Goal: Task Accomplishment & Management: Manage account settings

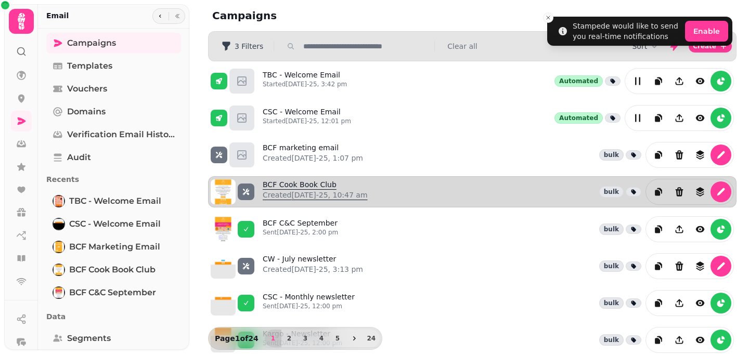
click at [279, 193] on p "Created [DATE]-25, 10:47 am" at bounding box center [315, 195] width 105 height 10
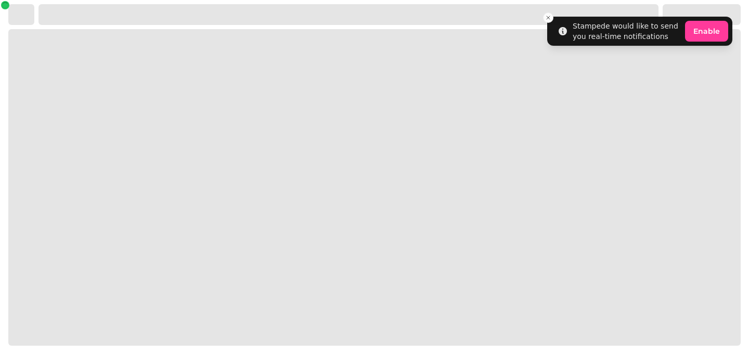
select select "**********"
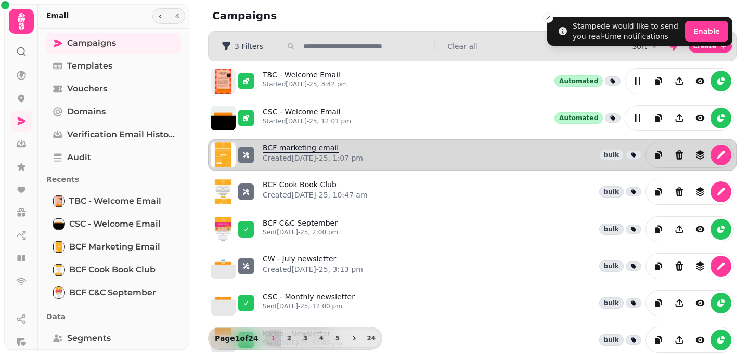
click at [282, 151] on link "BCF marketing email Created [DATE]-25, 1:07 pm" at bounding box center [313, 155] width 100 height 25
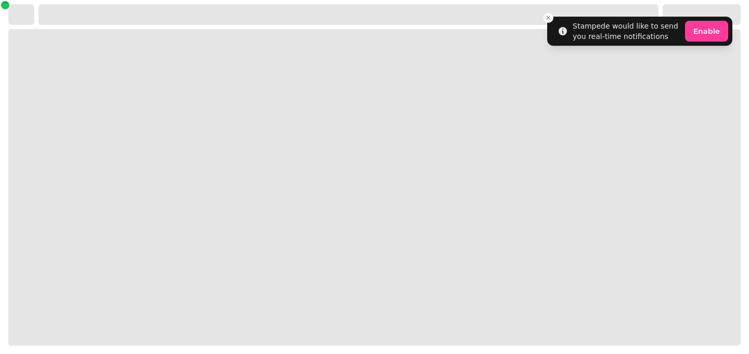
select select "**********"
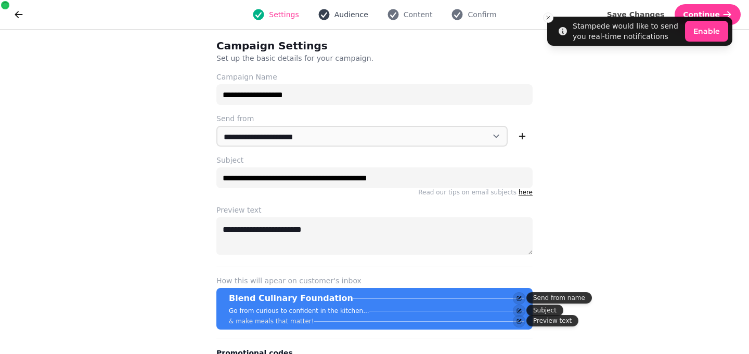
click at [353, 15] on span "Audience" at bounding box center [352, 14] width 34 height 10
select select "**********"
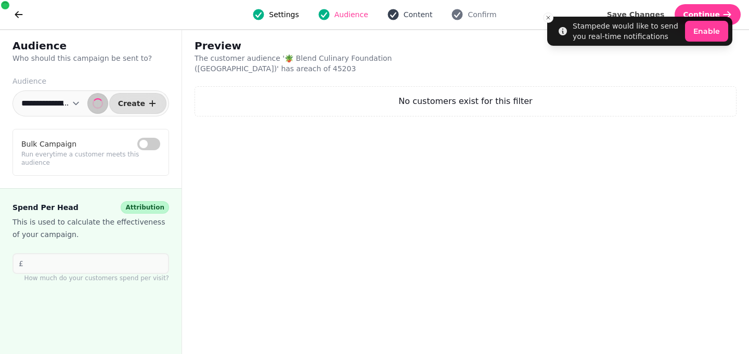
click at [397, 15] on icon "button" at bounding box center [393, 14] width 11 height 11
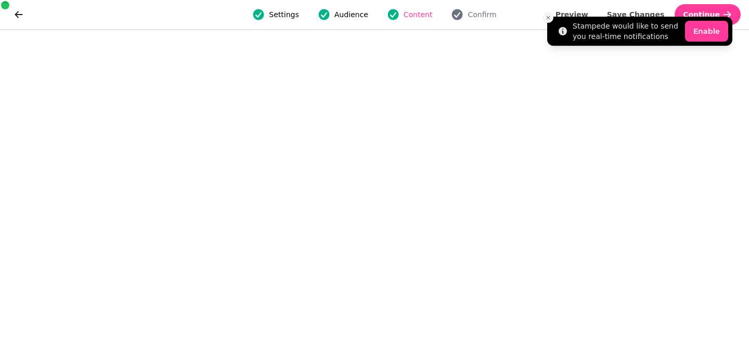
click at [548, 17] on icon "Close toast" at bounding box center [548, 18] width 6 height 6
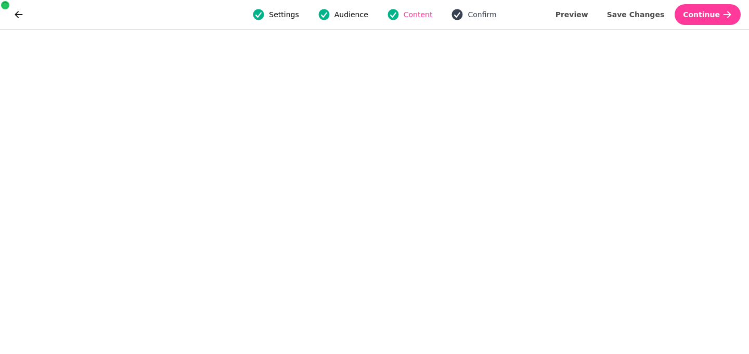
click at [474, 14] on span "Confirm" at bounding box center [482, 14] width 29 height 10
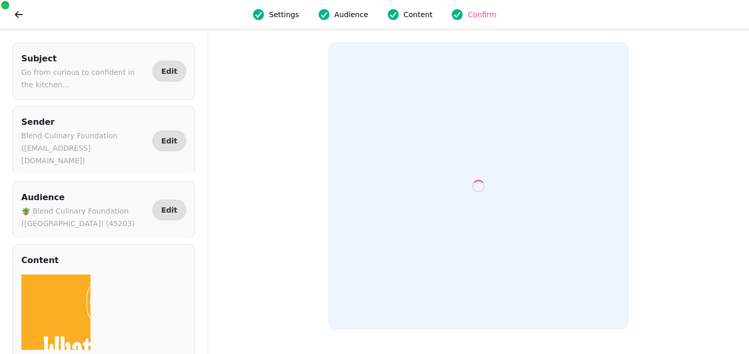
scroll to position [39, 0]
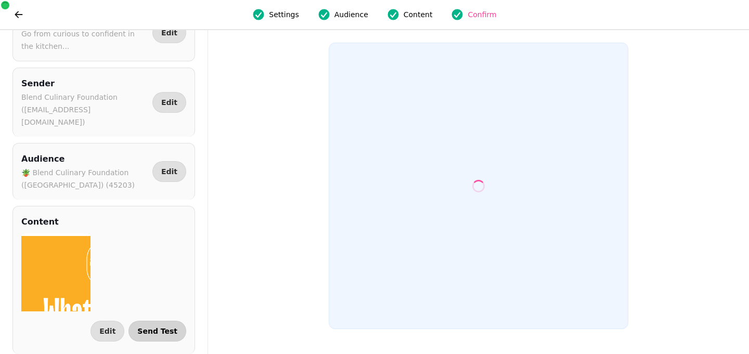
click at [149, 328] on span "Send Test" at bounding box center [157, 331] width 40 height 7
select select "**********"
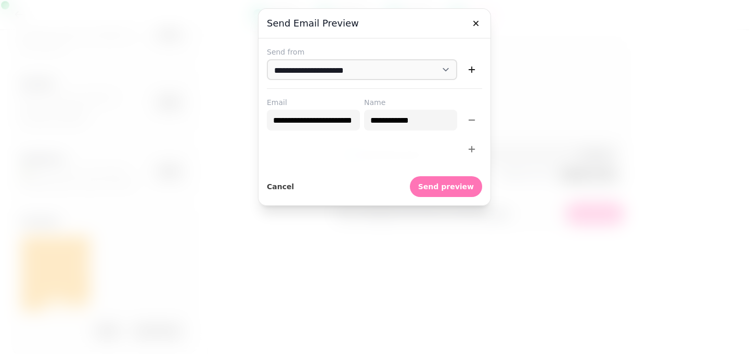
click at [471, 187] on span "Send preview" at bounding box center [446, 186] width 56 height 7
click at [476, 24] on icon "button" at bounding box center [476, 23] width 10 height 10
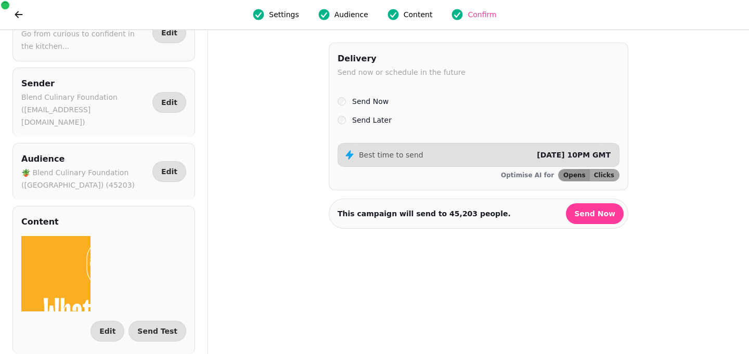
click at [362, 119] on label "Send Later" at bounding box center [372, 120] width 40 height 12
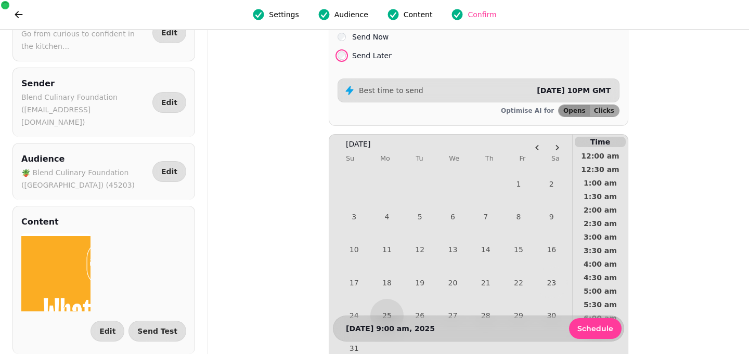
scroll to position [136, 0]
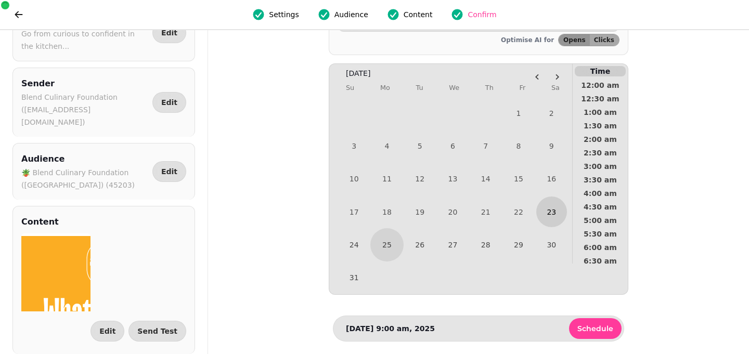
click at [553, 212] on button "23" at bounding box center [552, 212] width 31 height 31
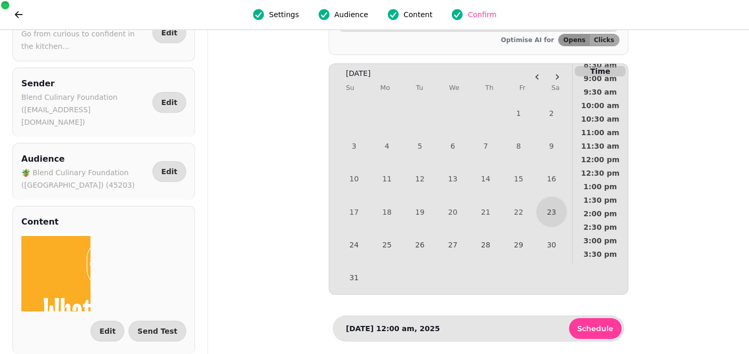
scroll to position [258, 0]
click at [596, 108] on button "10:00 am" at bounding box center [600, 105] width 55 height 14
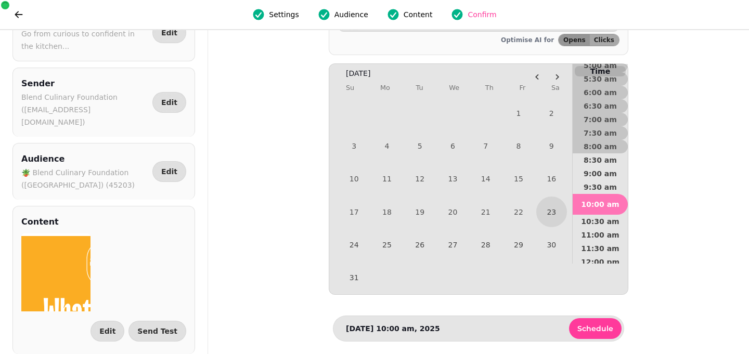
scroll to position [151, 0]
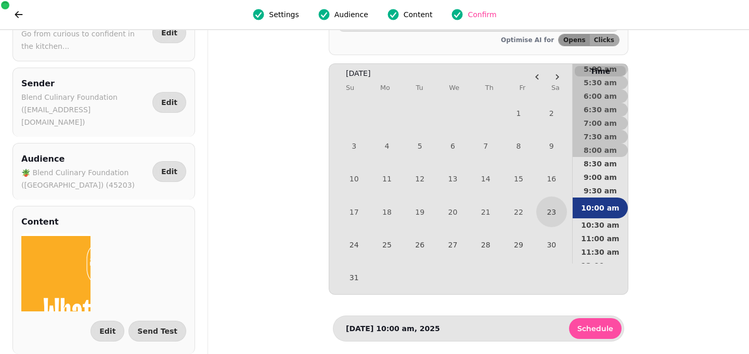
click at [594, 325] on span "Schedule" at bounding box center [596, 328] width 36 height 7
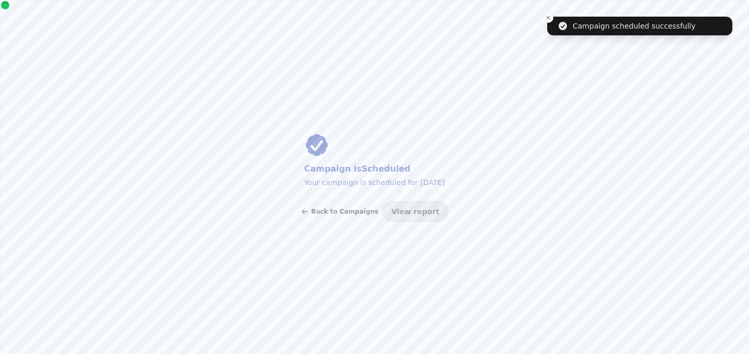
click at [355, 209] on span "Back to Campaigns" at bounding box center [344, 212] width 67 height 6
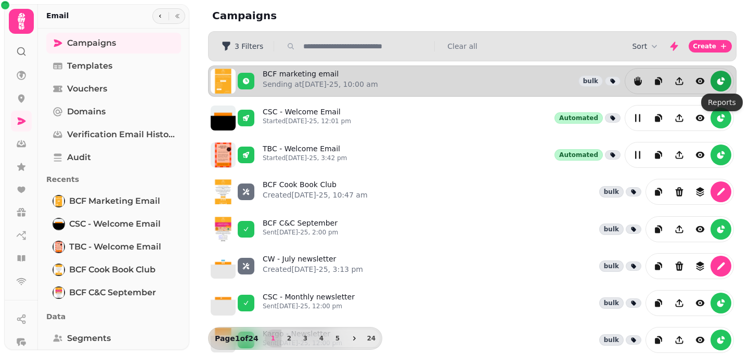
click at [720, 79] on icon "reports" at bounding box center [721, 82] width 6 height 6
